Goal: Find contact information: Find contact information

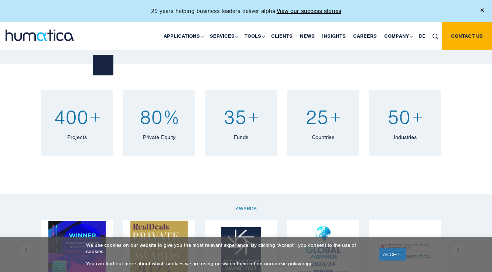
scroll to position [481, 0]
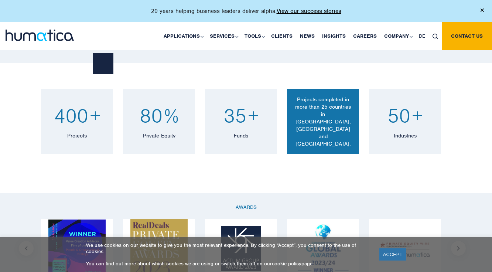
click at [316, 121] on p "Projects completed in more than 25 countries in [GEOGRAPHIC_DATA], [GEOGRAPHIC_…" at bounding box center [323, 121] width 61 height 52
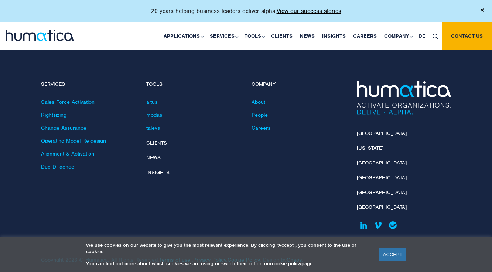
scroll to position [2150, 0]
click at [363, 160] on link "[GEOGRAPHIC_DATA]" at bounding box center [382, 163] width 50 height 6
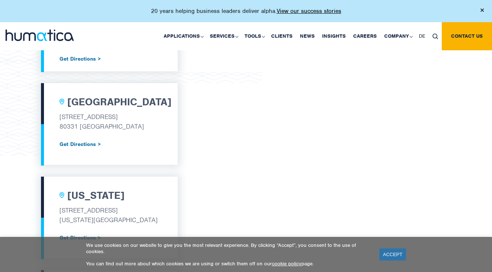
scroll to position [345, 0]
drag, startPoint x: 61, startPoint y: 117, endPoint x: 114, endPoint y: 117, distance: 53.2
click at [114, 117] on p "Herzogspitalstr. 24" at bounding box center [109, 117] width 100 height 10
drag, startPoint x: 491, startPoint y: 201, endPoint x: 111, endPoint y: 116, distance: 389.5
click at [111, 116] on p "Herzogspitalstr. 24" at bounding box center [109, 117] width 100 height 10
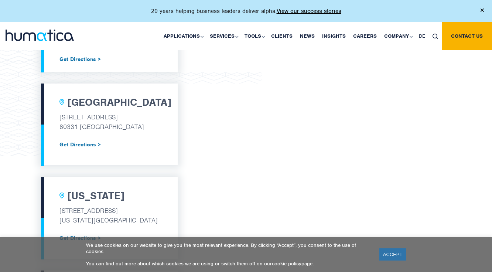
copy p "Herzogspitalstr. 24"
